Goal: Download file/media

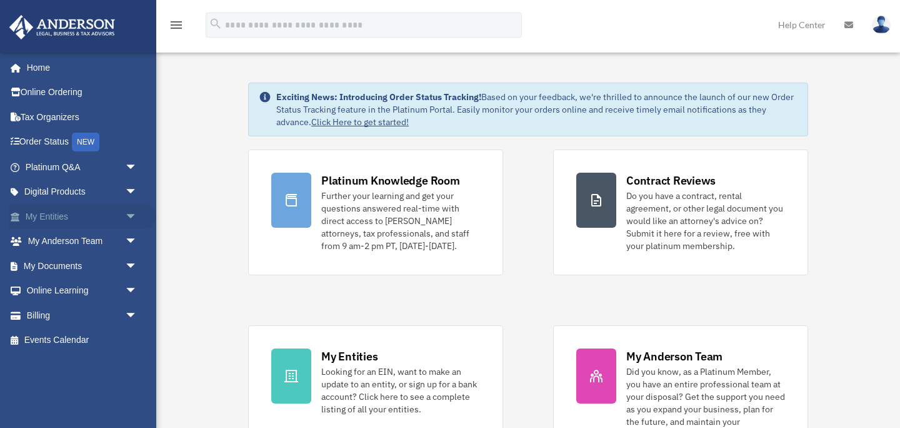
click at [86, 219] on link "My Entities arrow_drop_down" at bounding box center [83, 216] width 148 height 25
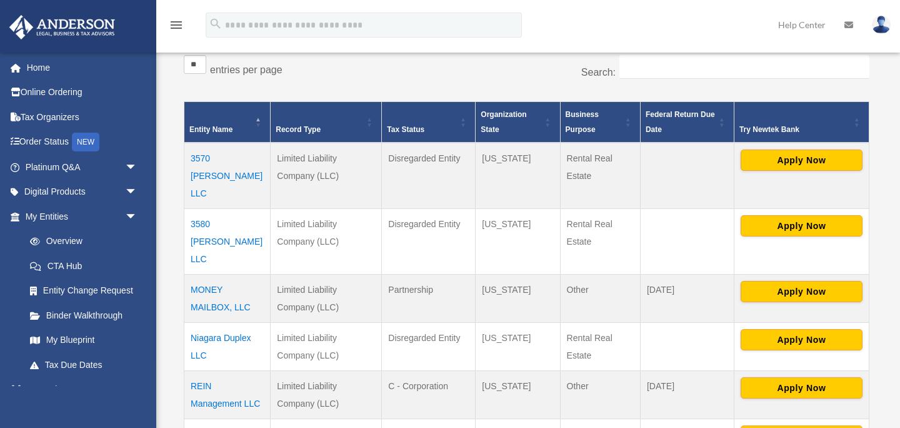
scroll to position [213, 0]
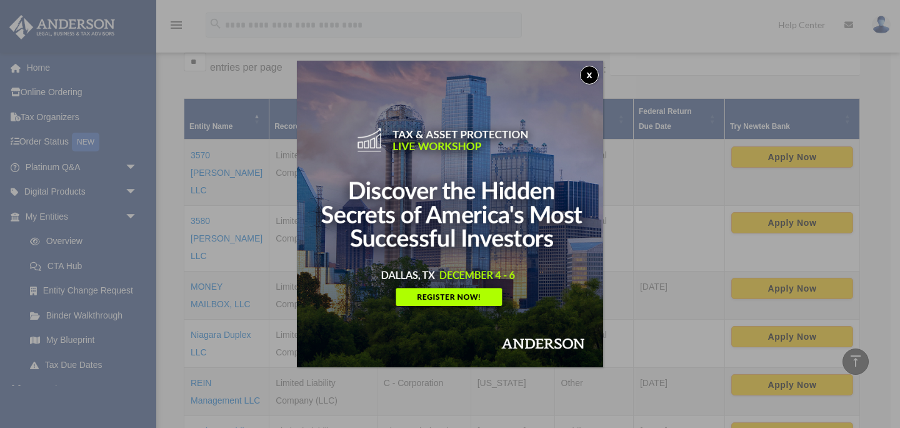
click at [595, 74] on button "x" at bounding box center [589, 75] width 19 height 19
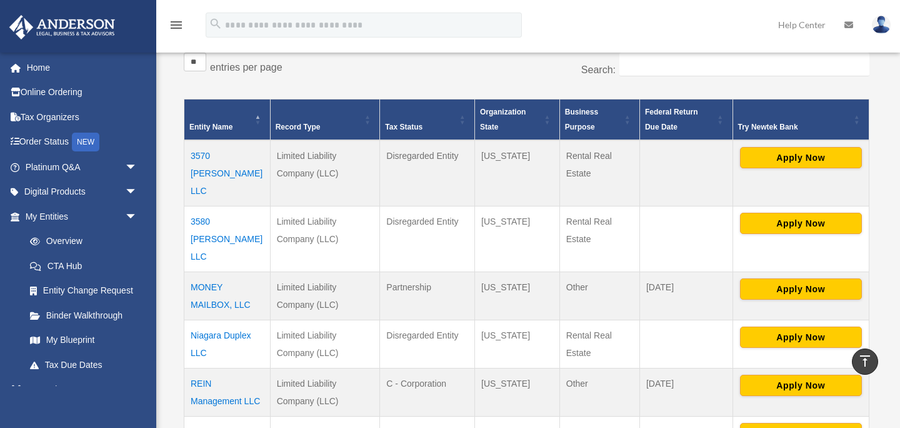
click at [214, 271] on td "MONEY MAILBOX, LLC" at bounding box center [227, 295] width 86 height 48
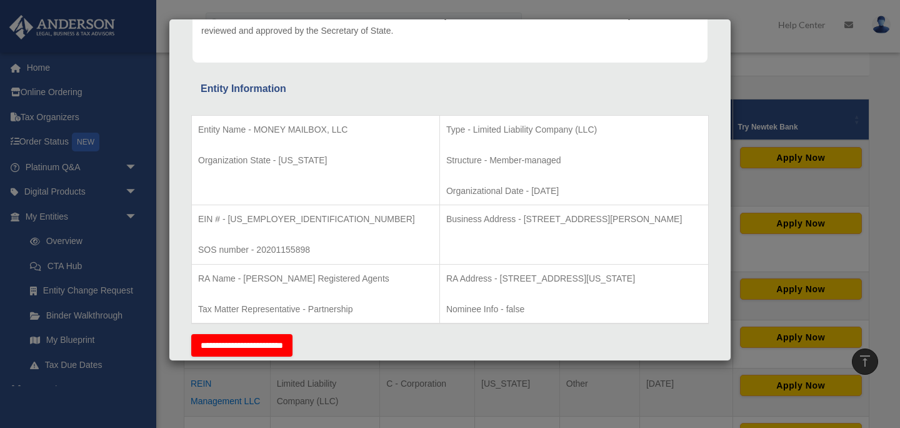
scroll to position [203, 0]
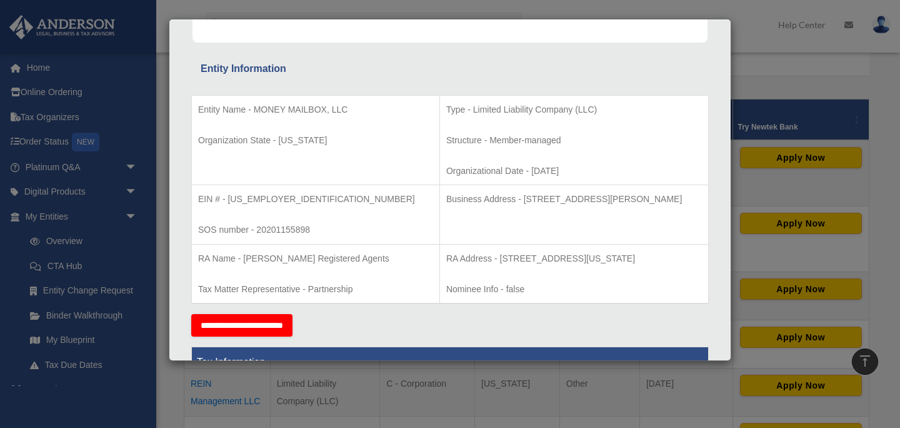
drag, startPoint x: 456, startPoint y: 201, endPoint x: 658, endPoint y: 207, distance: 202.0
click at [658, 207] on td "Business Address - [STREET_ADDRESS][PERSON_NAME]" at bounding box center [574, 214] width 269 height 59
copy p "[STREET_ADDRESS][PERSON_NAME]"
click at [77, 211] on div "Details × Articles Sent Organizational Date" at bounding box center [450, 214] width 900 height 428
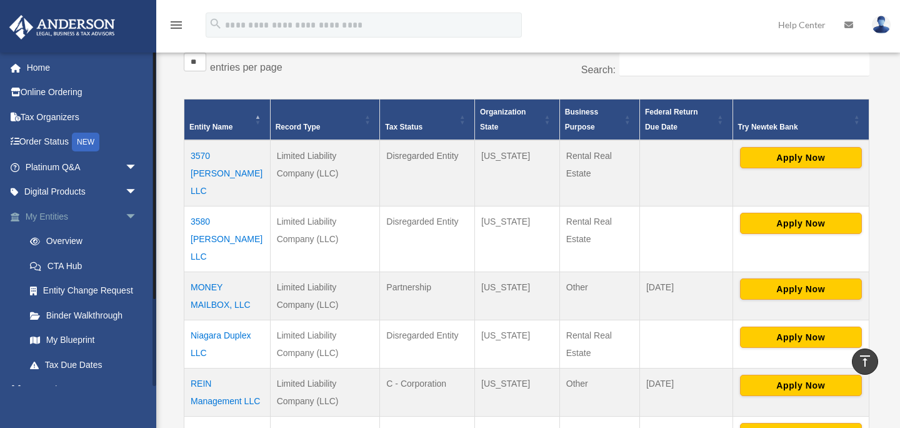
click at [130, 216] on span "arrow_drop_down" at bounding box center [137, 217] width 25 height 26
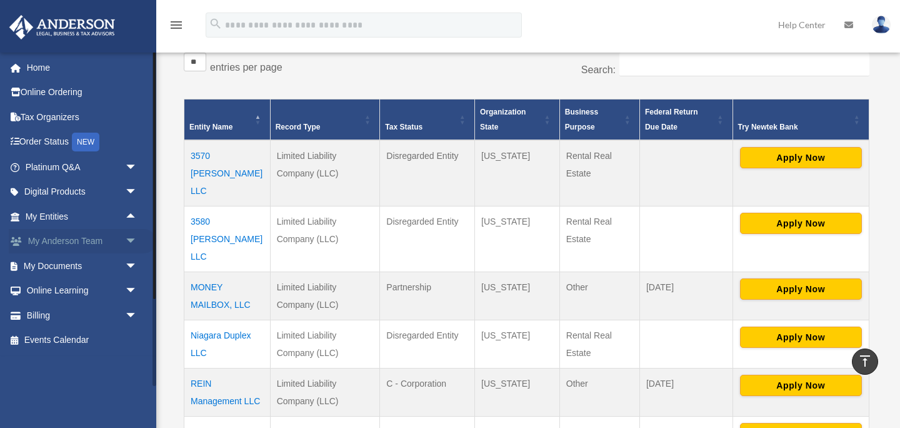
click at [97, 239] on link "My [PERSON_NAME] Team arrow_drop_down" at bounding box center [83, 241] width 148 height 25
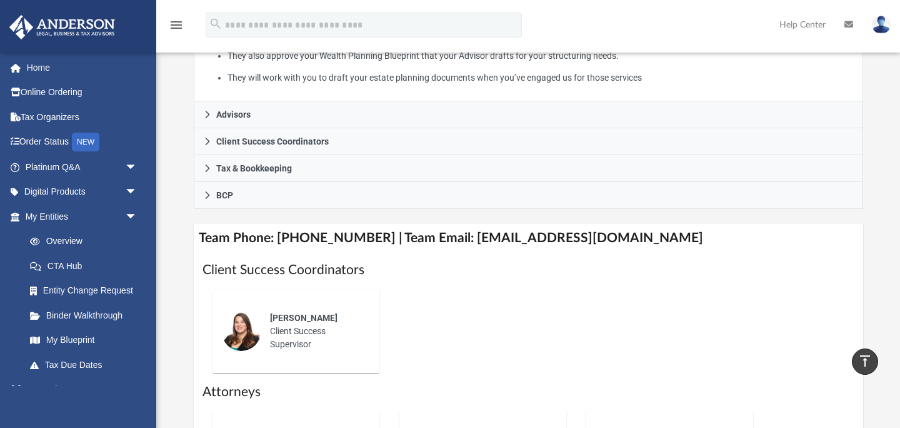
scroll to position [304, 0]
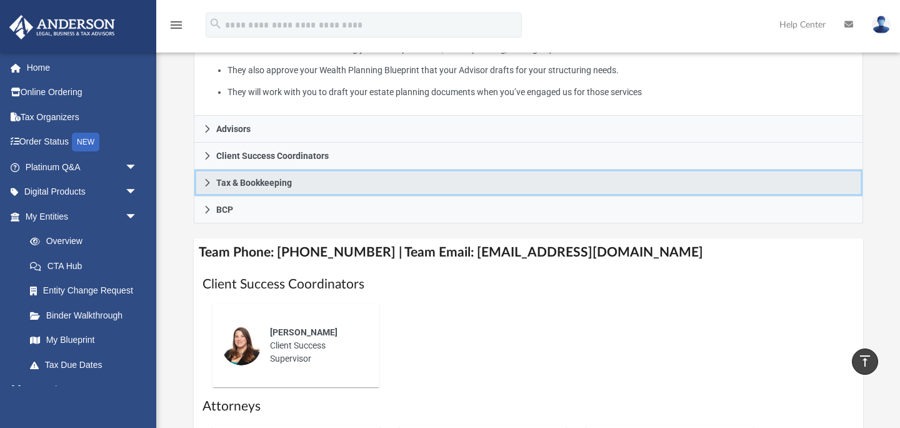
click at [203, 187] on icon at bounding box center [207, 182] width 9 height 9
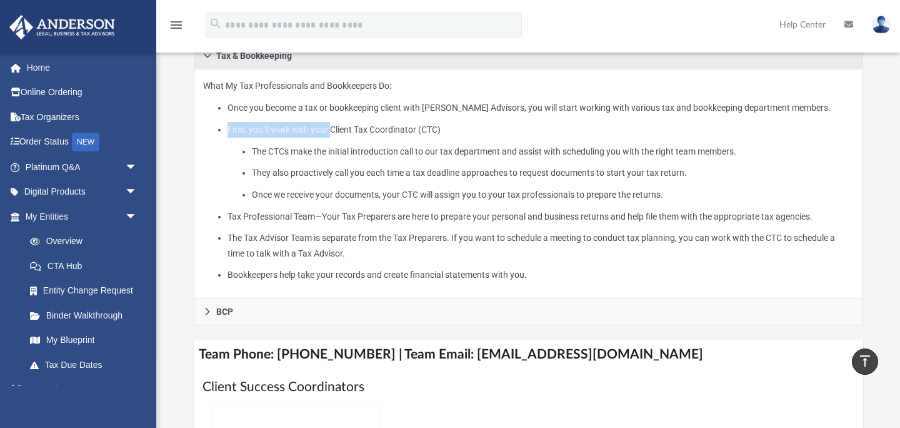
drag, startPoint x: 334, startPoint y: 145, endPoint x: 451, endPoint y: 146, distance: 117.5
click at [451, 146] on li "First, you’ll work with your Client Tax Coordinator (CTC) The CTCs make the ini…" at bounding box center [541, 162] width 626 height 81
click at [357, 142] on li "First, you’ll work with your Client Tax Coordinator (CTC) The CTCs make the ini…" at bounding box center [541, 162] width 626 height 81
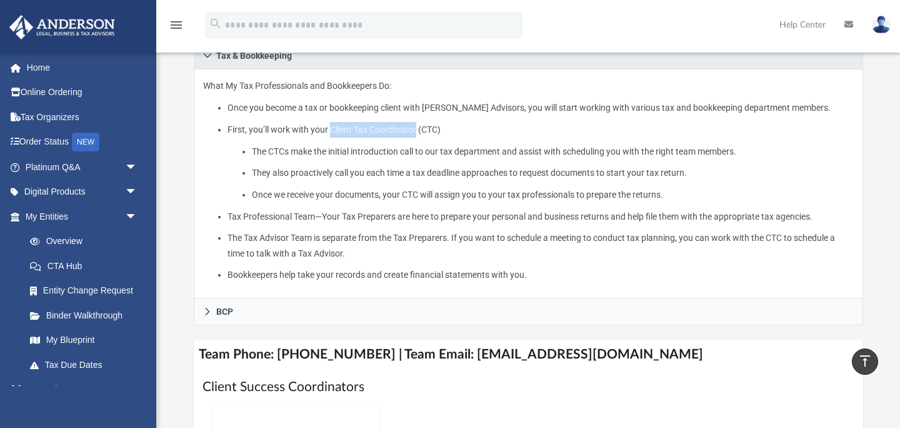
drag, startPoint x: 334, startPoint y: 145, endPoint x: 425, endPoint y: 145, distance: 90.7
click at [425, 145] on li "First, you’ll work with your Client Tax Coordinator (CTC) The CTCs make the ini…" at bounding box center [541, 162] width 626 height 81
copy li "Client Tax Coordinator"
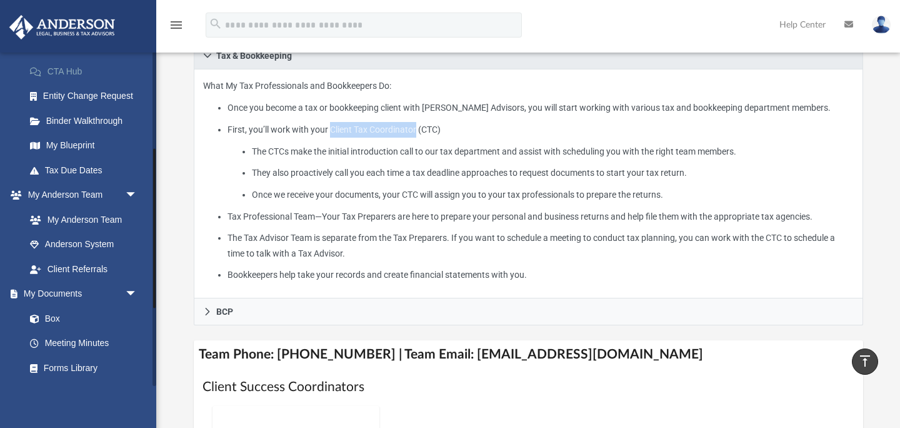
scroll to position [203, 0]
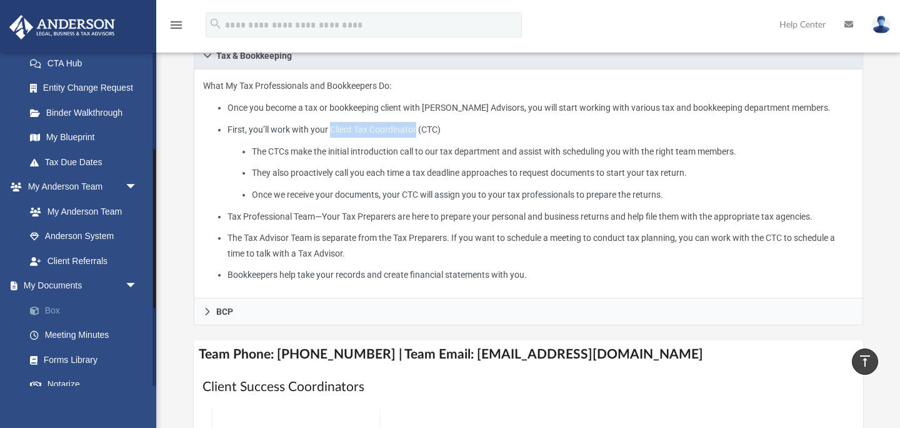
click at [53, 314] on link "Box" at bounding box center [87, 310] width 139 height 25
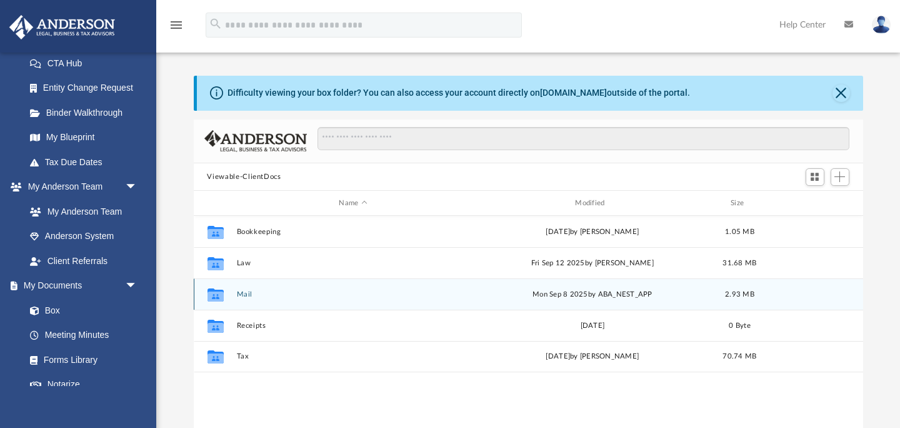
click at [239, 298] on div "Collaborated Folder Mail Mon Sep 8 2025 by ABA_NEST_APP 2.93 MB" at bounding box center [529, 293] width 670 height 31
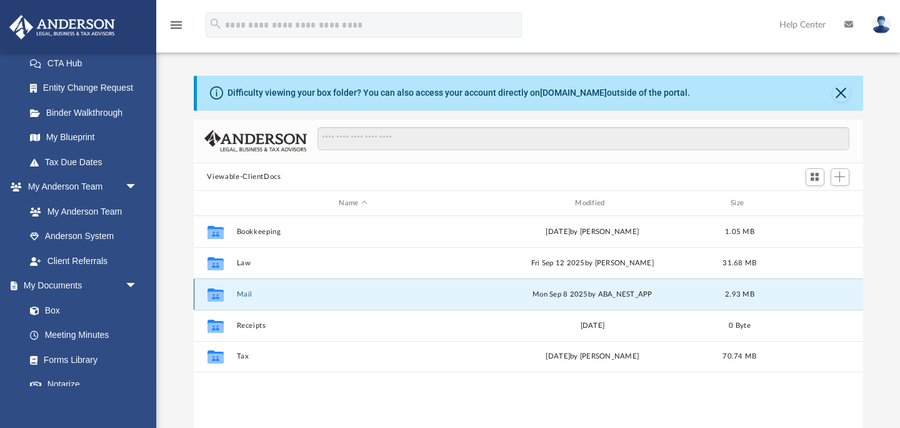
click at [240, 298] on button "Mail" at bounding box center [353, 294] width 234 height 8
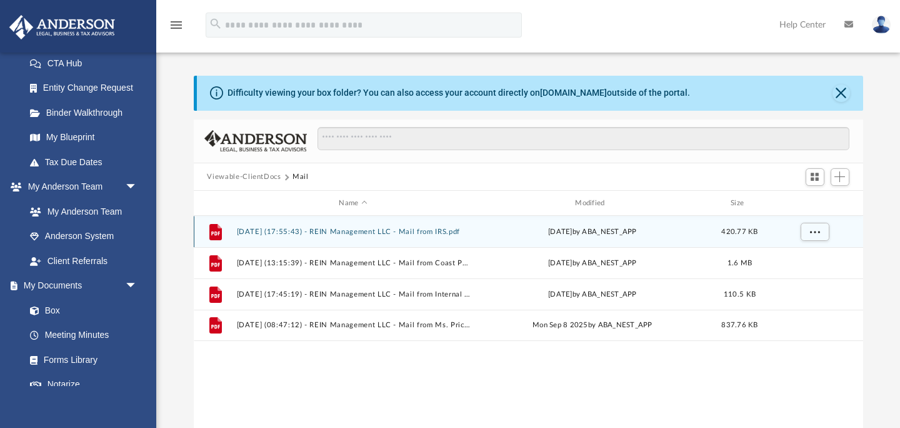
click at [390, 230] on button "2024.11.15 (17:55:43) - REIN Management LLC - Mail from IRS.pdf" at bounding box center [353, 232] width 234 height 8
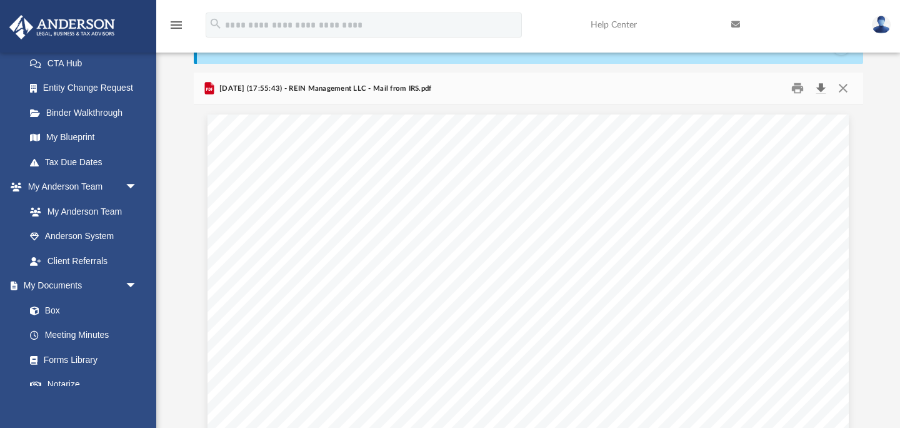
click at [822, 94] on button "Download" at bounding box center [821, 88] width 23 height 19
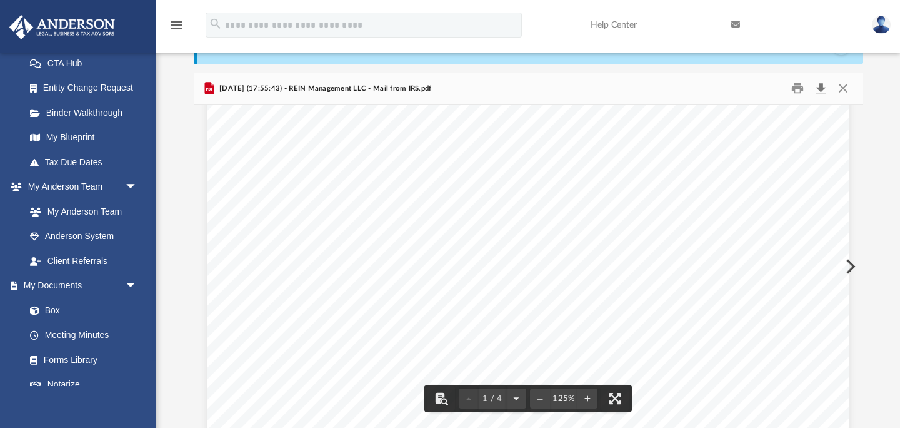
scroll to position [80, 0]
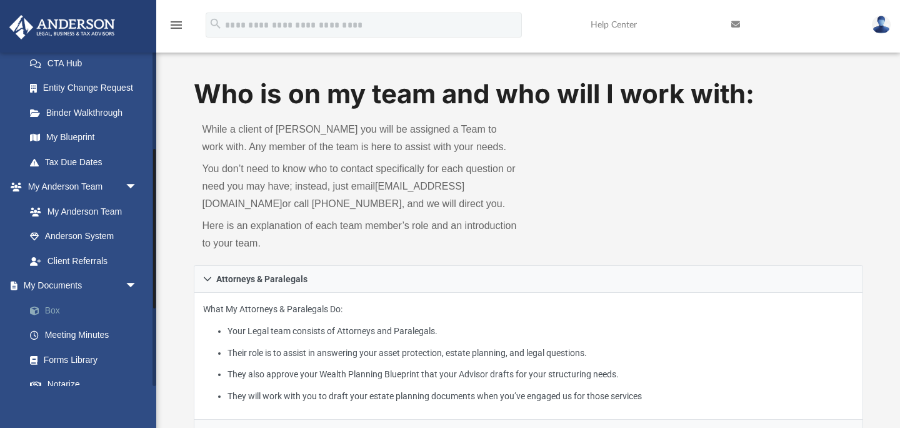
click at [85, 313] on link "Box" at bounding box center [87, 310] width 139 height 25
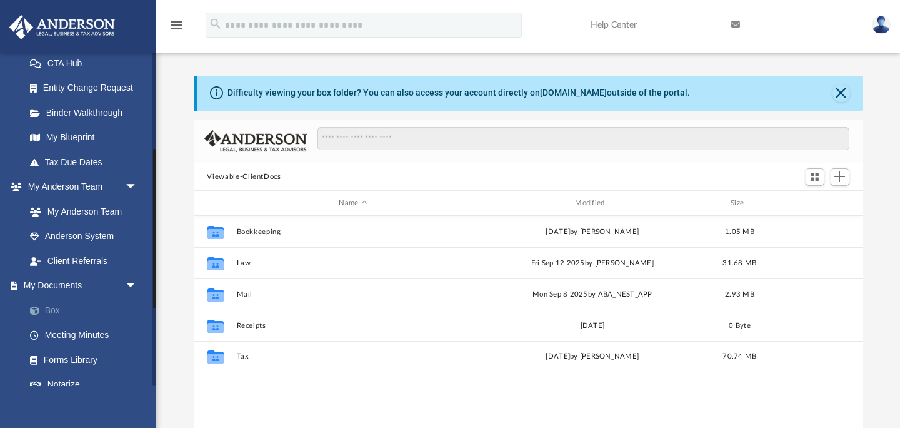
scroll to position [284, 670]
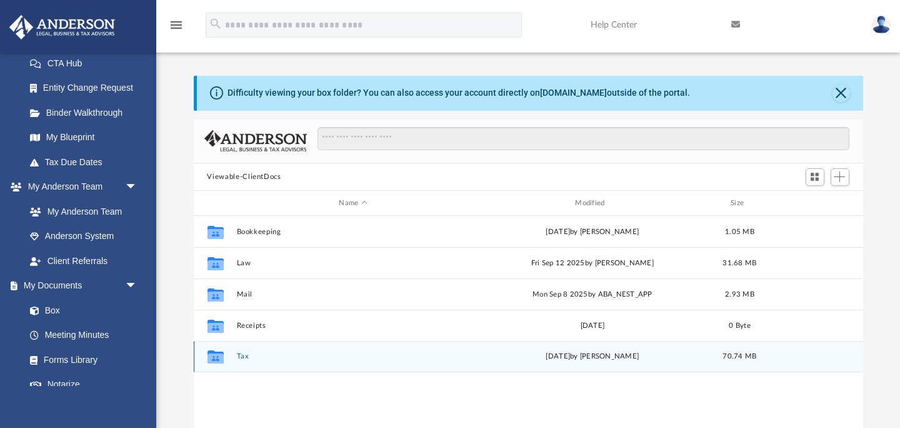
click at [244, 358] on button "Tax" at bounding box center [353, 357] width 234 height 8
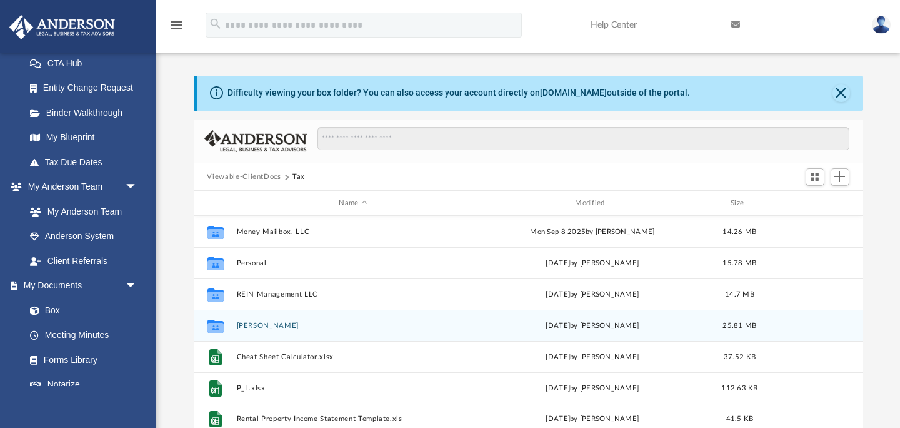
click at [255, 329] on div "Collaborated Folder Reinhard, Nicholas E. Mon Sep 29 2025 by Carlane Moise 25.8…" at bounding box center [529, 324] width 670 height 31
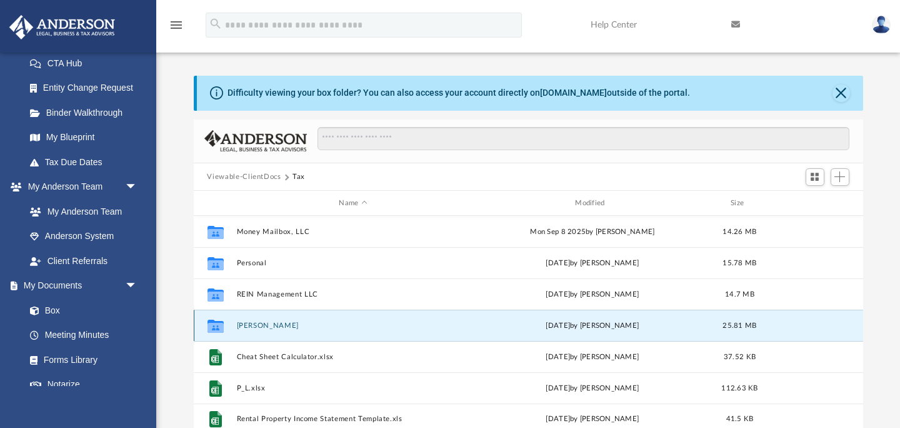
click at [256, 326] on button "Reinhard, Nicholas E." at bounding box center [353, 325] width 234 height 8
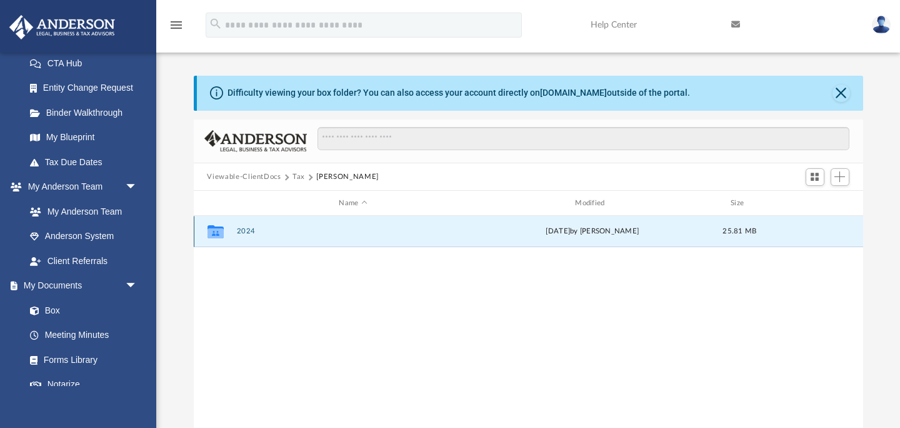
click at [242, 234] on button "2024" at bounding box center [353, 232] width 234 height 8
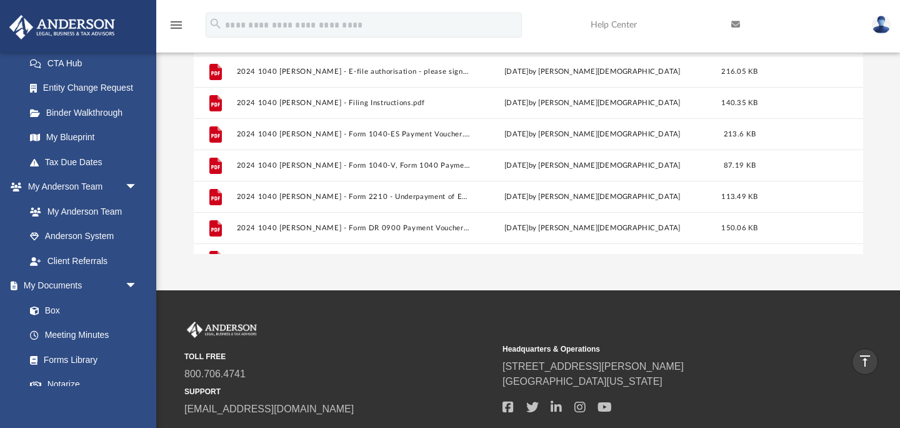
scroll to position [53, 0]
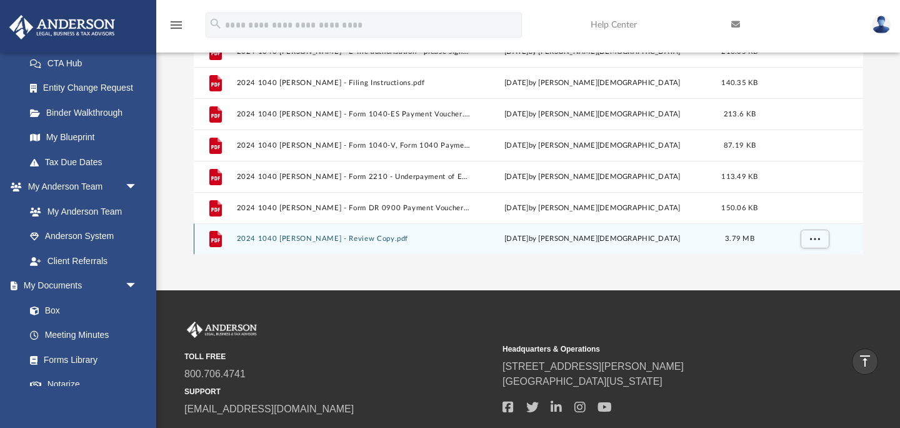
click at [251, 239] on button "2024 1040 Reinhard, Nicholas E. - Review Copy.pdf" at bounding box center [353, 239] width 234 height 8
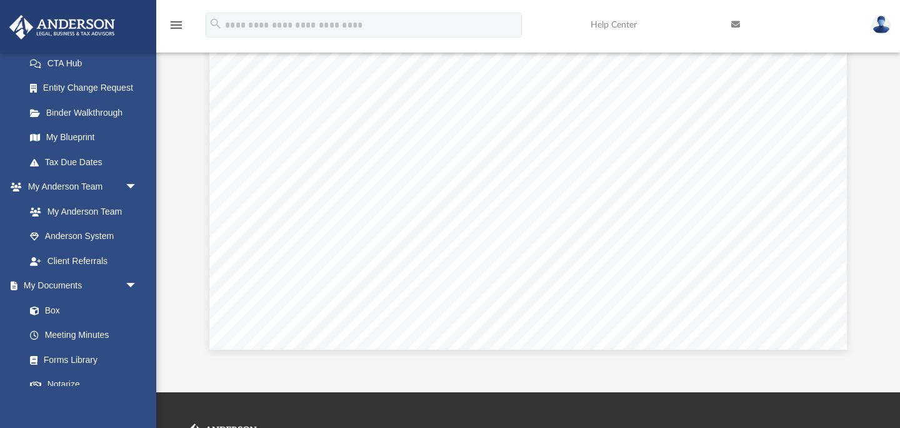
scroll to position [7264, 0]
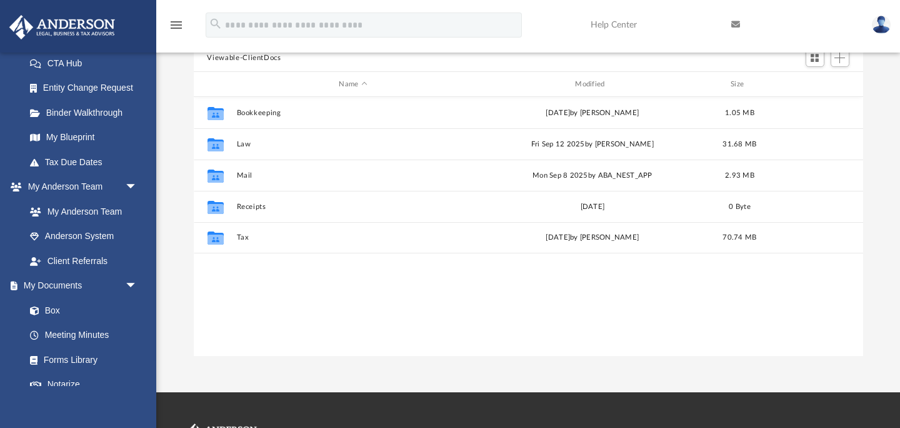
scroll to position [284, 670]
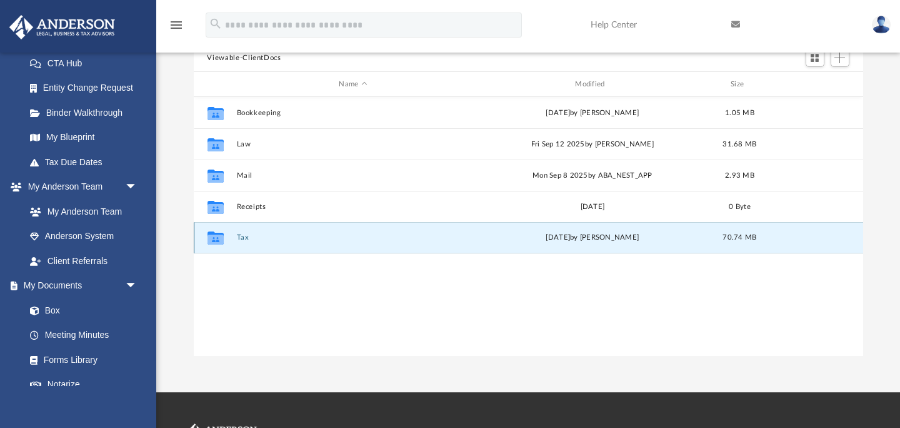
click at [239, 236] on button "Tax" at bounding box center [353, 238] width 234 height 8
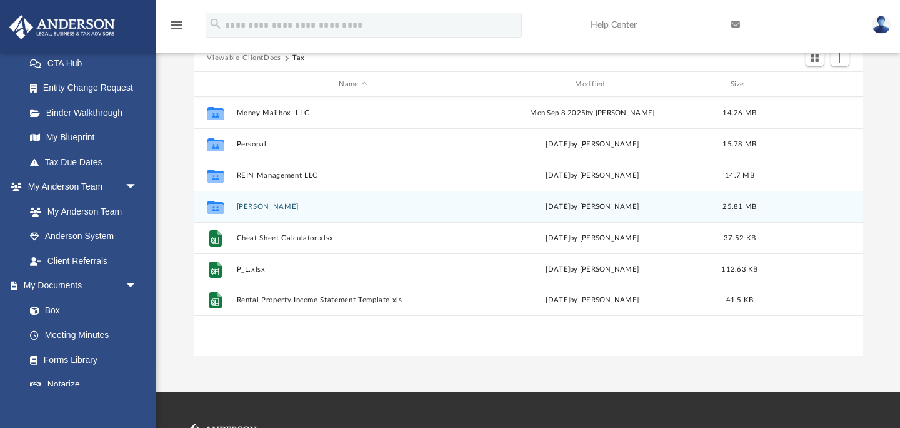
click at [255, 204] on button "Reinhard, Nicholas E." at bounding box center [353, 207] width 234 height 8
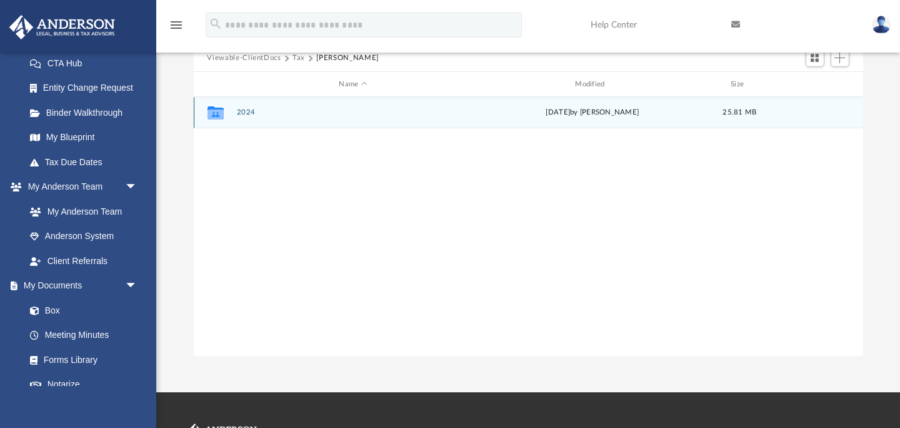
click at [243, 112] on button "2024" at bounding box center [353, 113] width 234 height 8
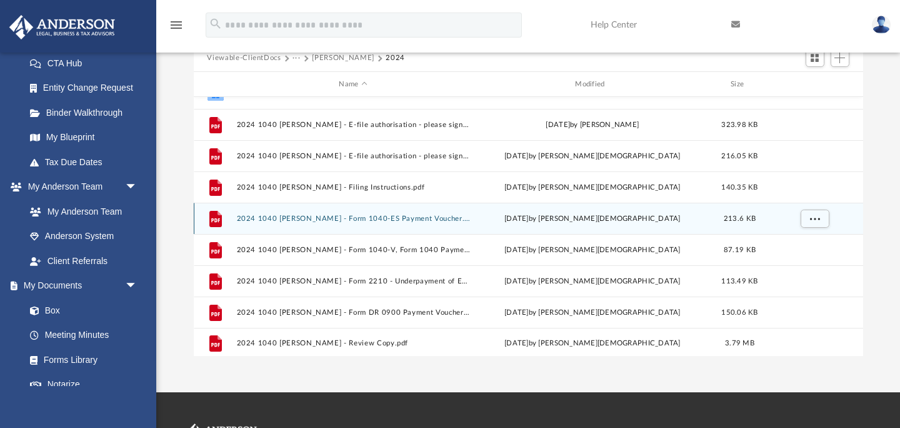
scroll to position [53, 0]
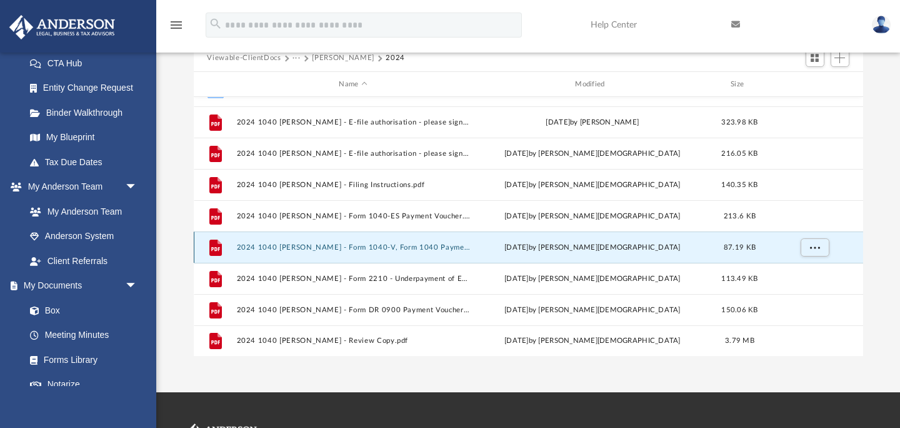
click at [337, 246] on button "2024 1040 Reinhard, Nicholas E. - Form 1040-V, Form 1040 Payment Voucher.pdf" at bounding box center [353, 247] width 234 height 8
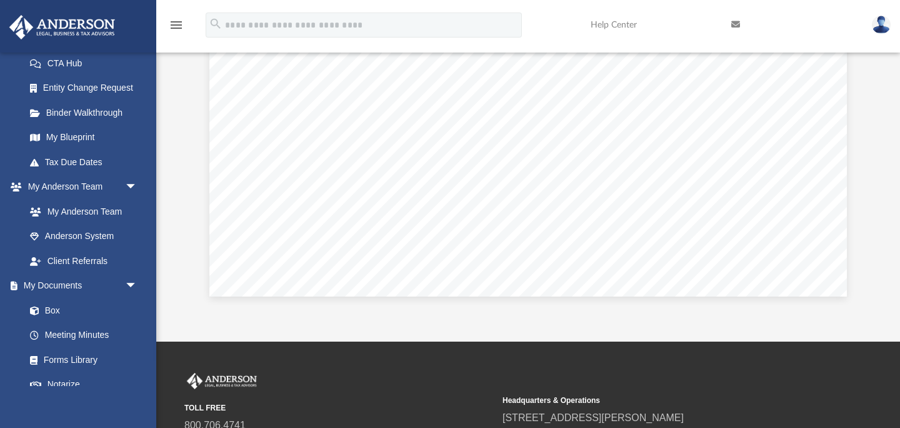
scroll to position [306, 0]
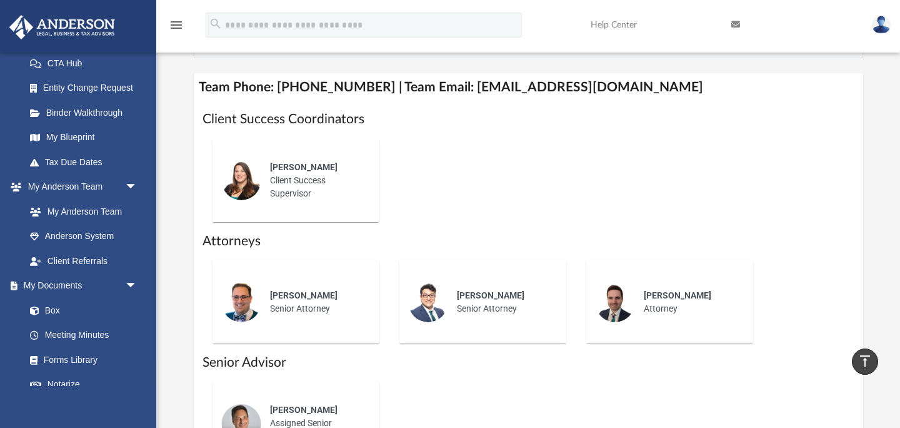
scroll to position [383, 0]
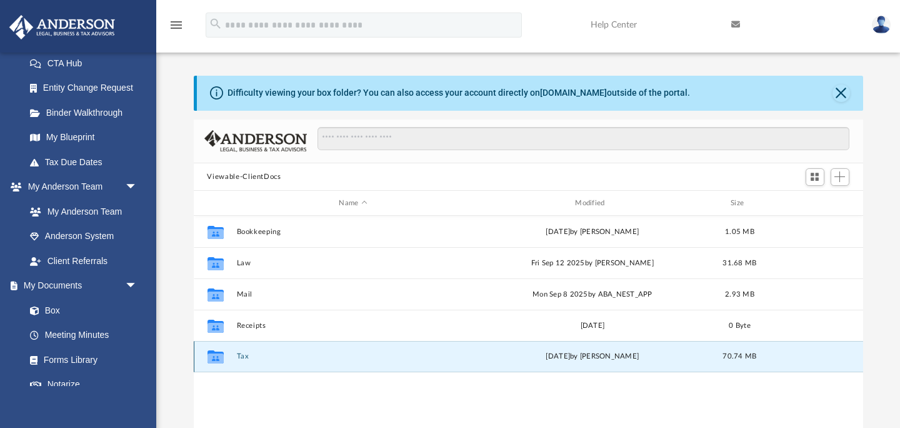
click at [240, 358] on button "Tax" at bounding box center [353, 357] width 234 height 8
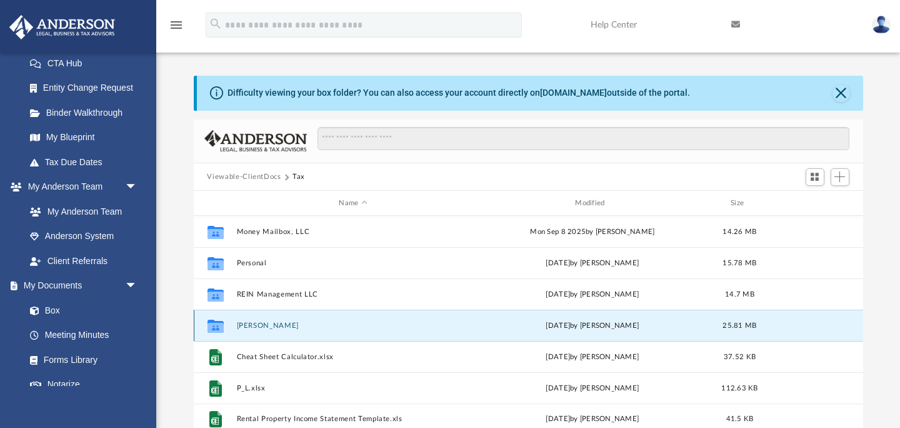
click at [256, 327] on button "Reinhard, Nicholas E." at bounding box center [353, 325] width 234 height 8
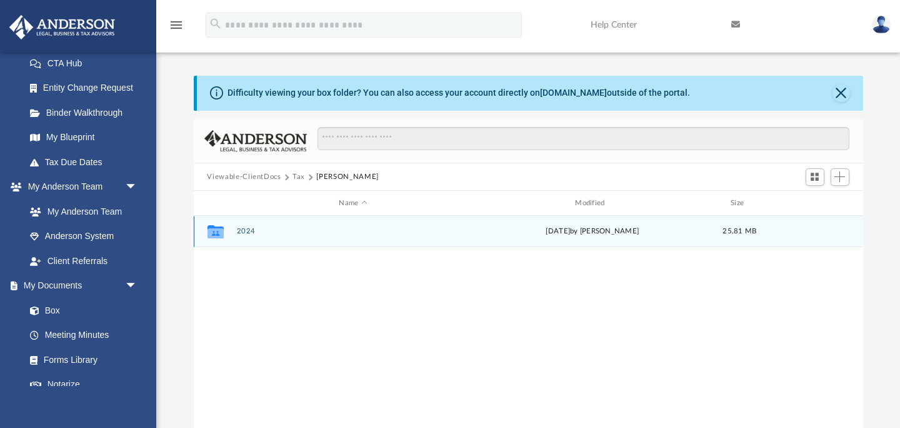
click at [242, 229] on button "2024" at bounding box center [353, 232] width 234 height 8
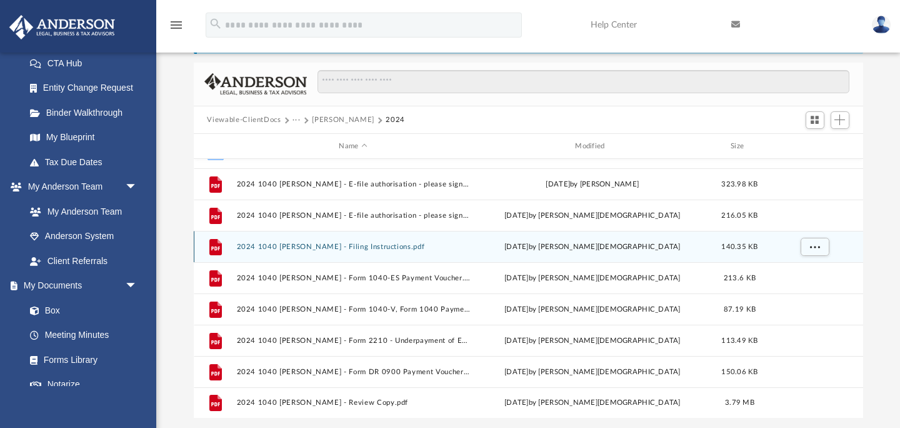
scroll to position [71, 0]
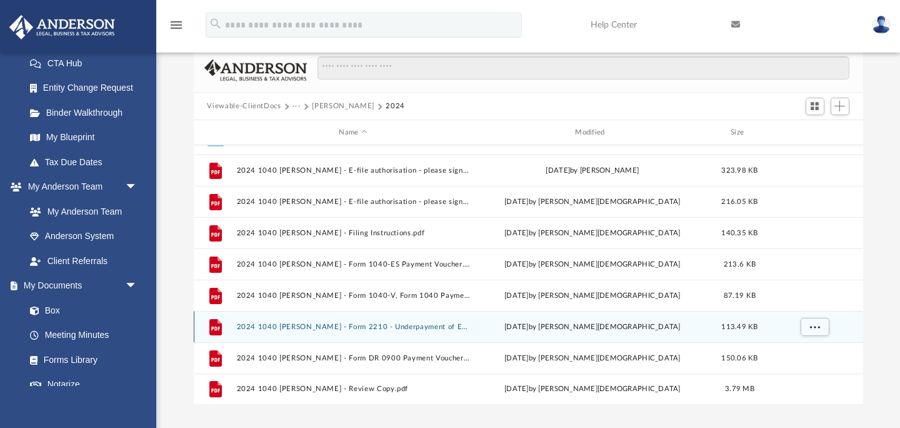
click at [433, 329] on button "2024 1040 Reinhard, Nicholas E. - Form 2210 - Underpayment of Estimated tax.pdf" at bounding box center [353, 327] width 234 height 8
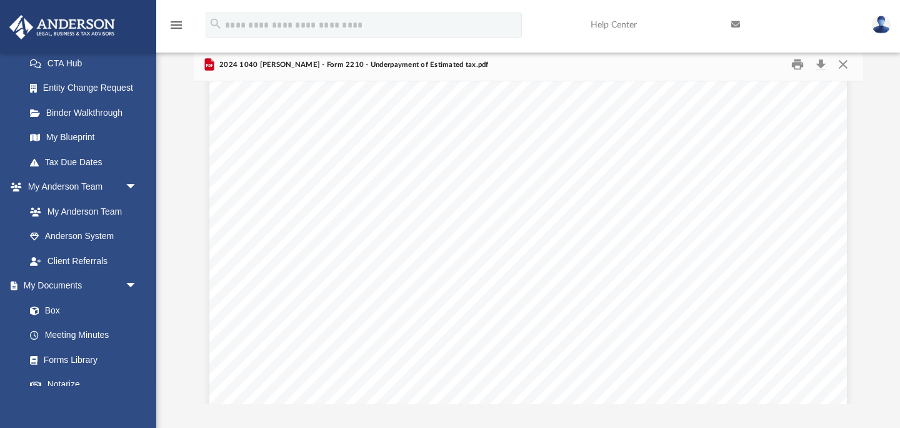
scroll to position [1365, 0]
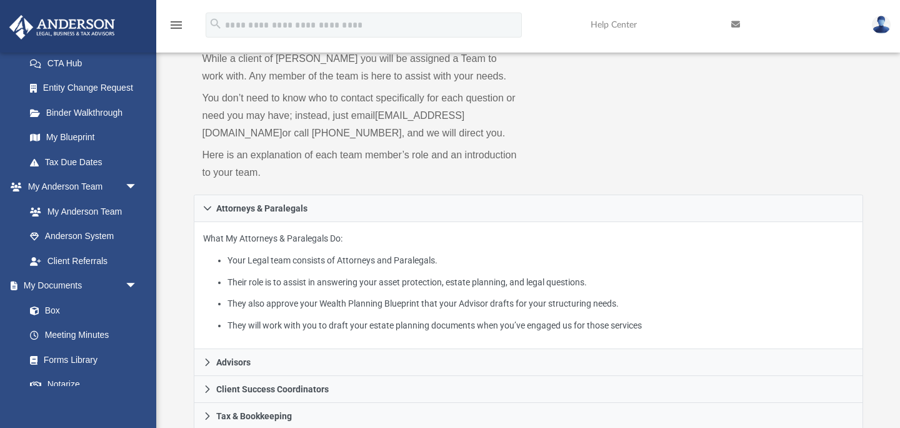
scroll to position [383, 0]
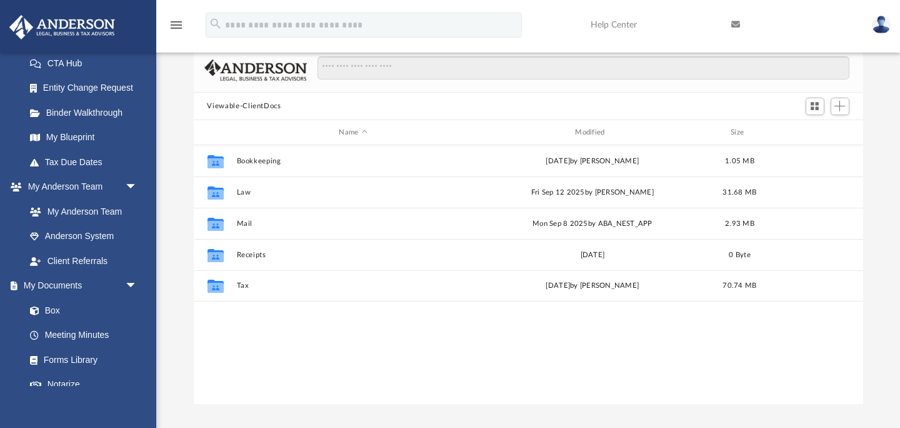
scroll to position [284, 670]
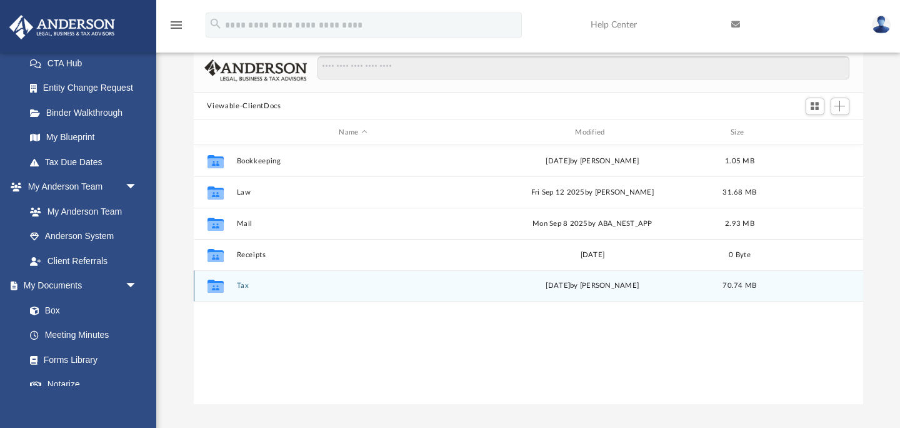
click at [244, 286] on button "Tax" at bounding box center [353, 286] width 234 height 8
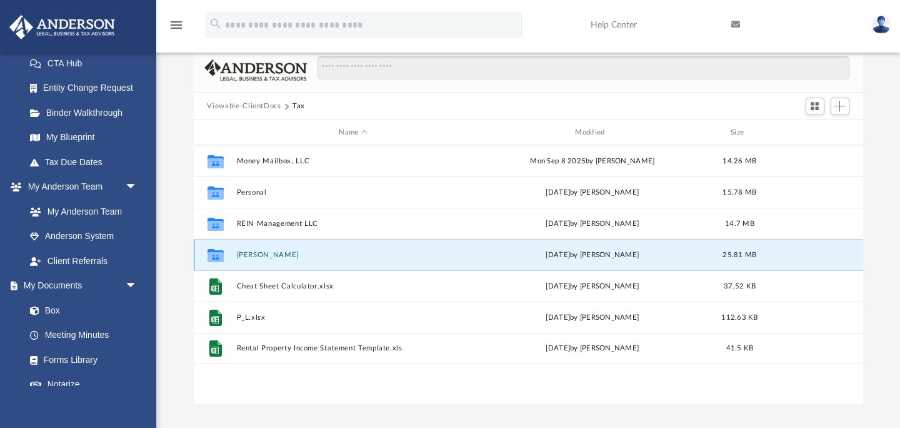
click at [248, 256] on button "Reinhard, Nicholas E." at bounding box center [353, 255] width 234 height 8
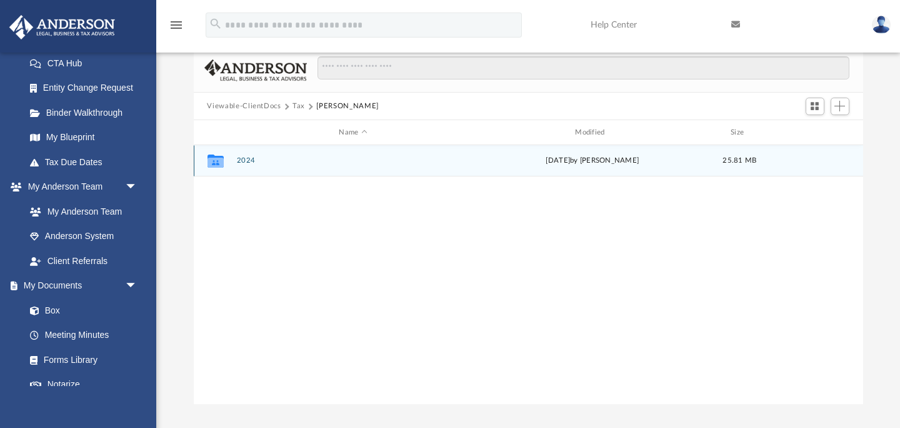
click at [246, 166] on div "Collaborated Folder 2024 Mon Sep 29 2025 by Carlane Moise 25.81 MB" at bounding box center [529, 160] width 670 height 31
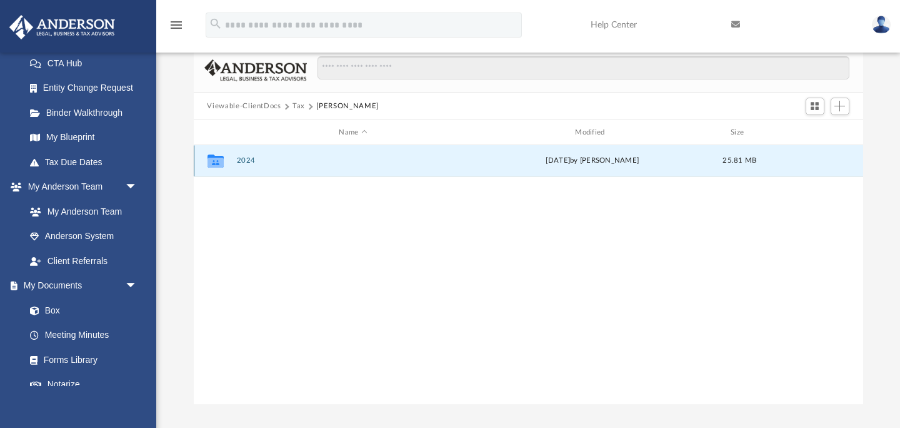
click at [245, 157] on button "2024" at bounding box center [353, 161] width 234 height 8
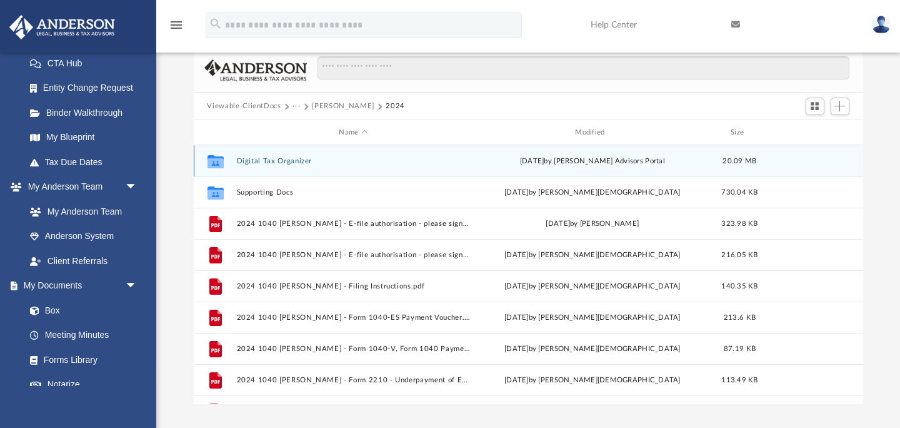
scroll to position [53, 0]
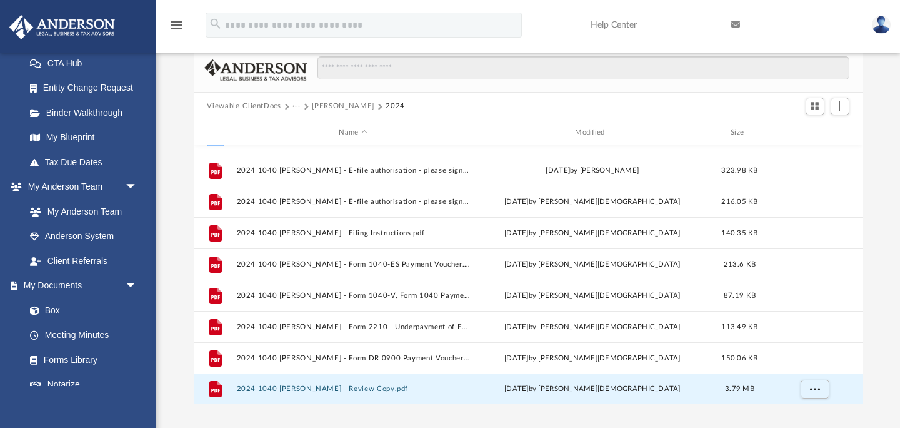
click at [324, 391] on button "2024 1040 Reinhard, Nicholas E. - Review Copy.pdf" at bounding box center [353, 389] width 234 height 8
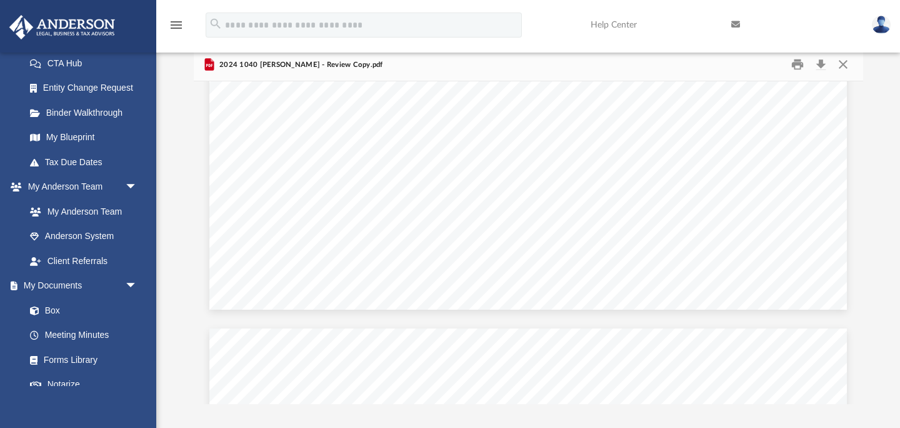
scroll to position [61379, 0]
